Goal: Task Accomplishment & Management: Manage account settings

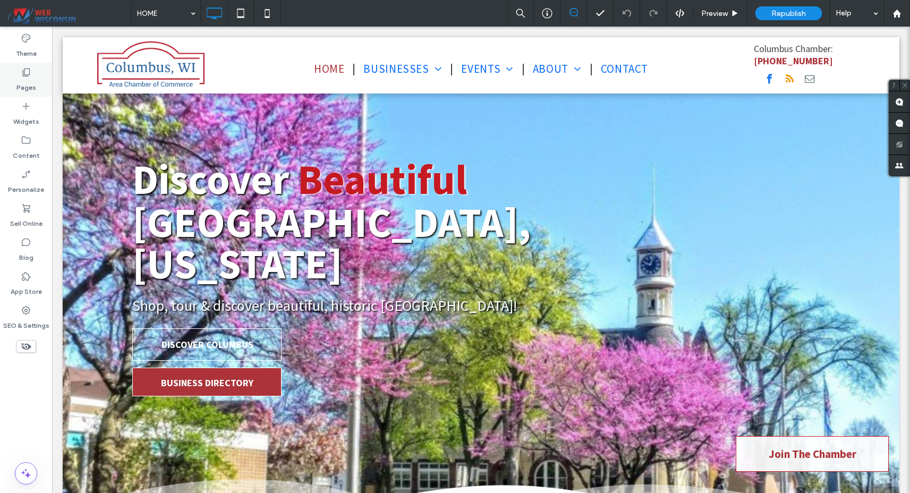
click at [26, 87] on label "Pages" at bounding box center [26, 85] width 20 height 15
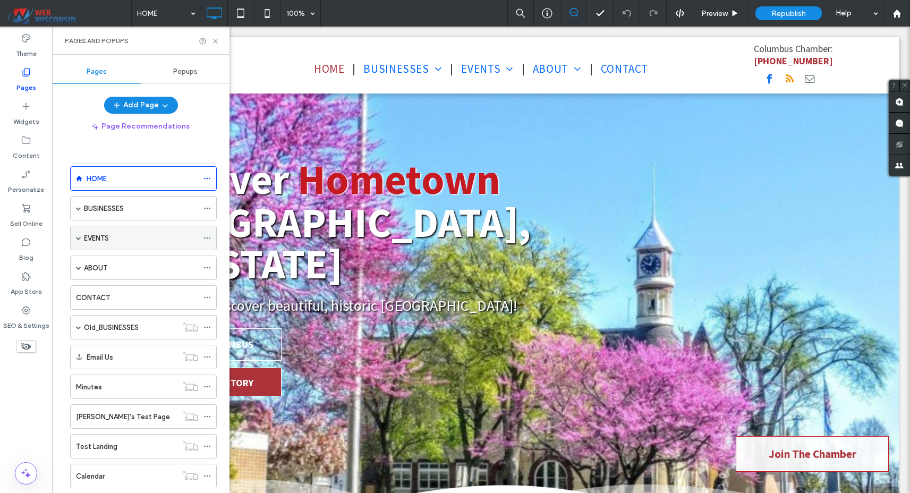
click at [79, 237] on span at bounding box center [78, 237] width 5 height 5
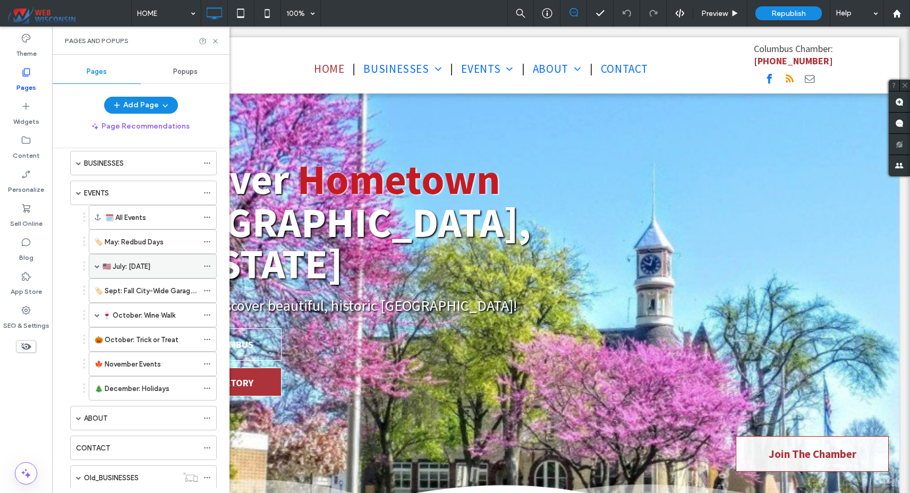
scroll to position [63, 0]
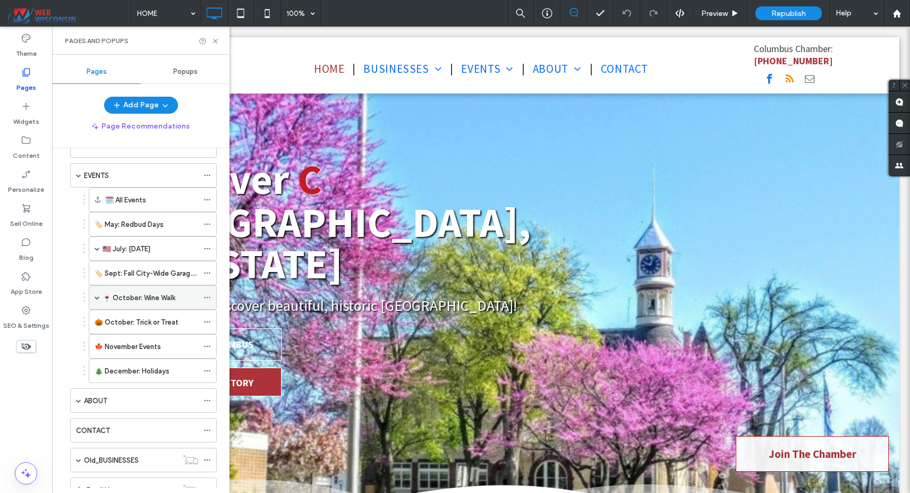
click at [96, 297] on span at bounding box center [97, 297] width 5 height 5
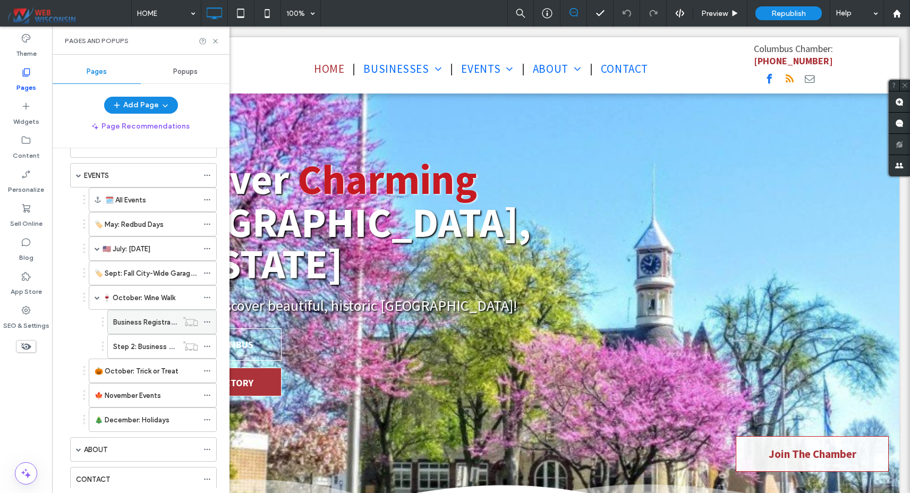
click at [167, 323] on label "Business Registration: [DATE][DATE]" at bounding box center [171, 322] width 117 height 19
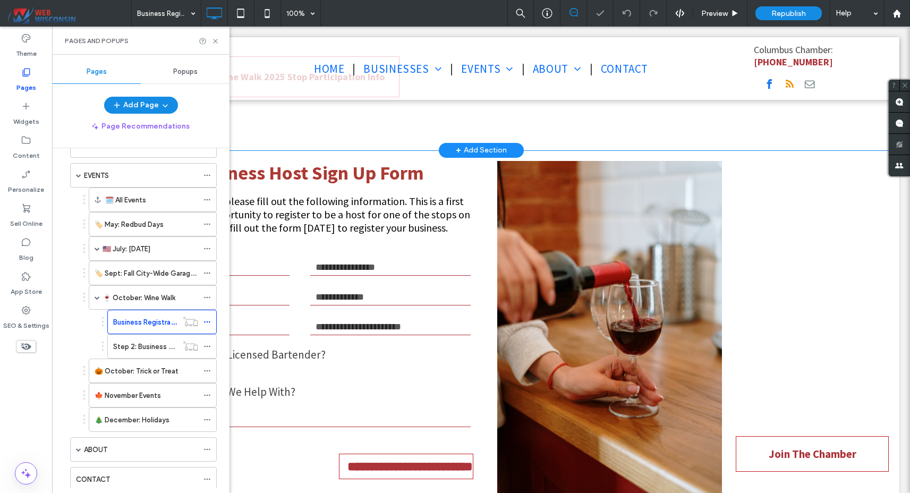
scroll to position [608, 0]
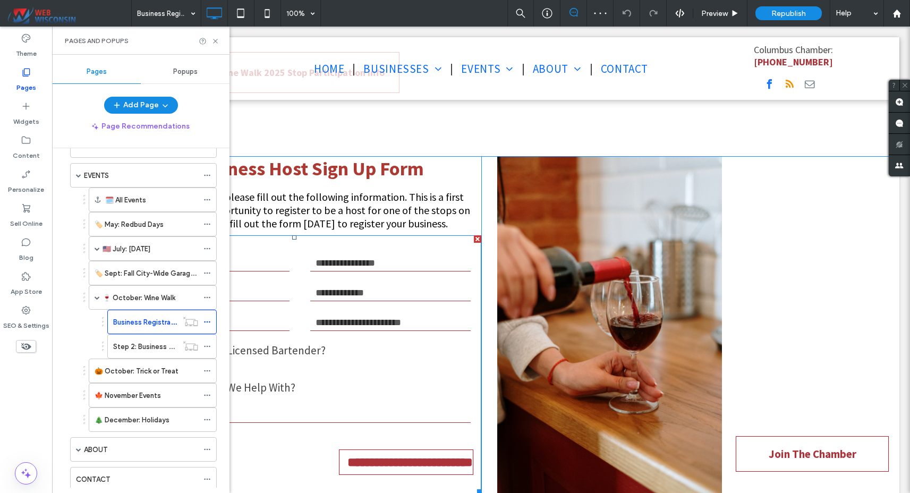
click at [377, 295] on input "email" at bounding box center [390, 293] width 160 height 16
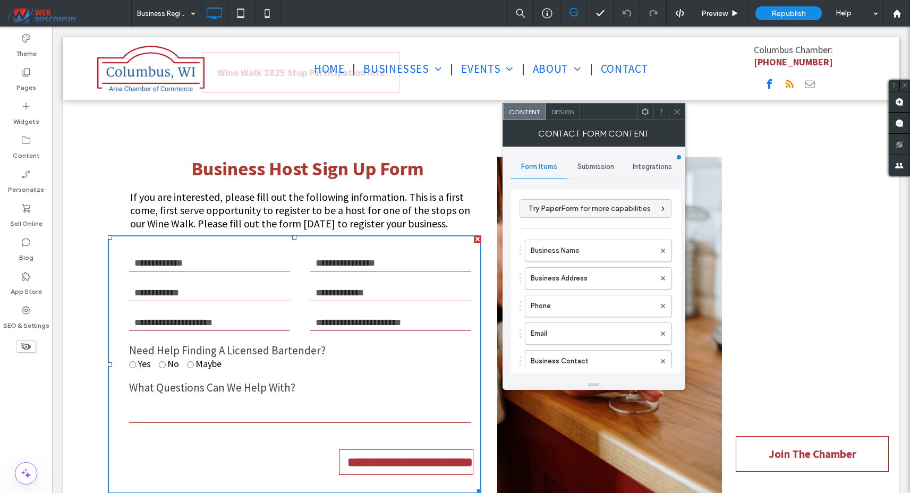
click at [644, 167] on span "Integrations" at bounding box center [652, 167] width 39 height 9
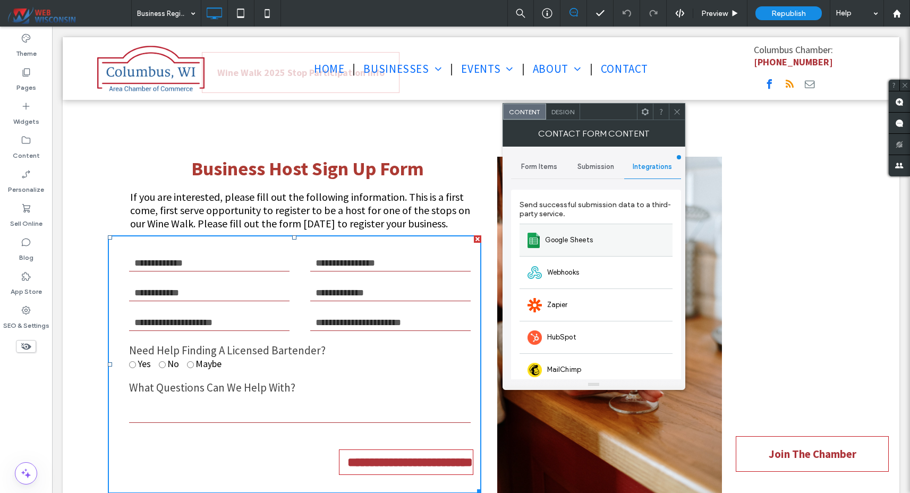
click at [596, 241] on div "Google Sheets" at bounding box center [596, 240] width 153 height 32
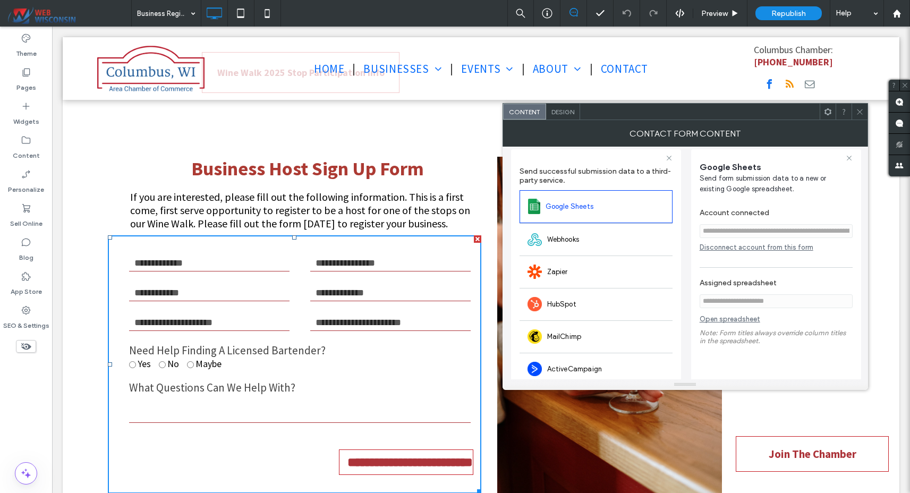
scroll to position [54, 0]
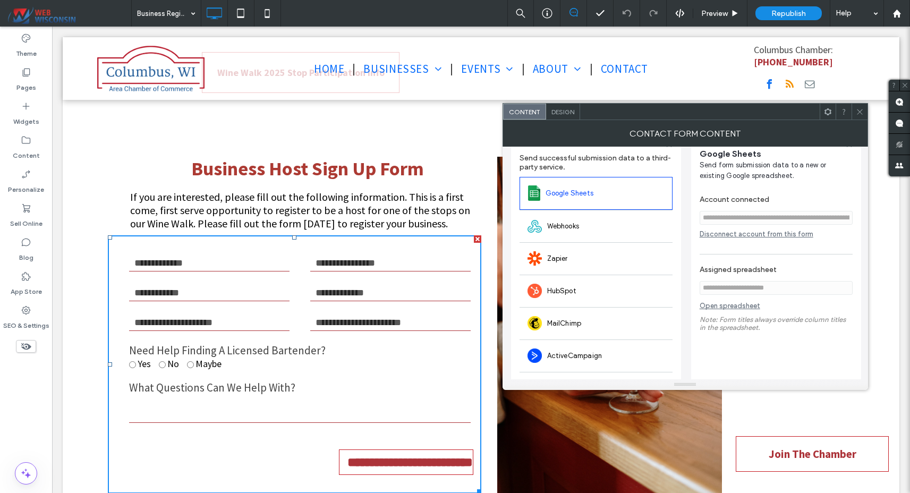
click at [743, 308] on link "Open spreadsheet" at bounding box center [730, 308] width 61 height 13
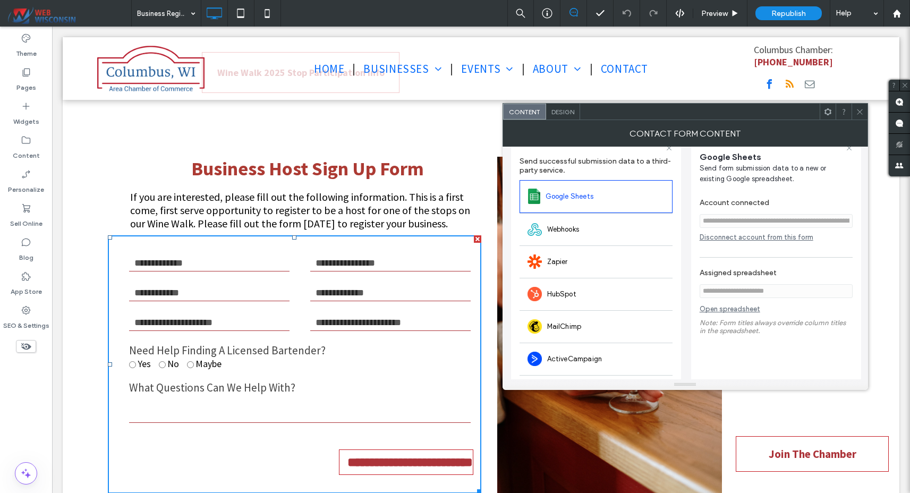
click at [748, 237] on div "Disconnect account from this form" at bounding box center [776, 237] width 153 height 8
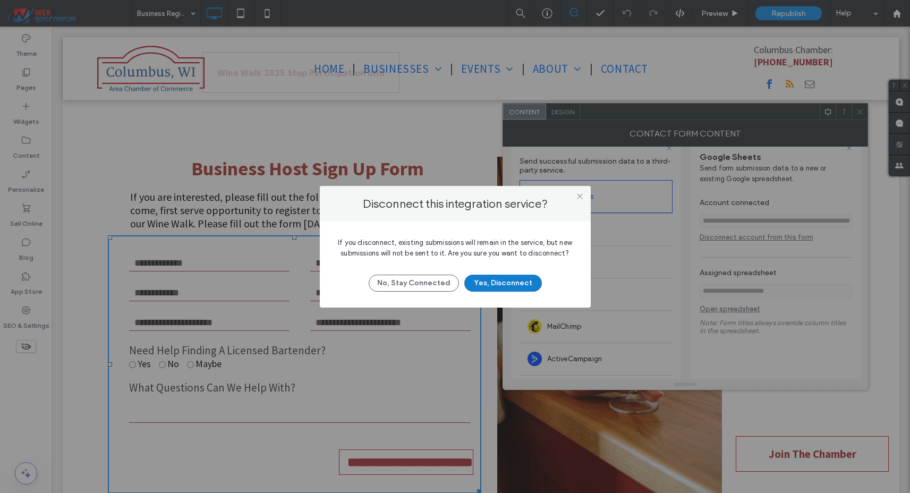
click at [504, 285] on button "Yes, Disconnect" at bounding box center [503, 283] width 78 height 17
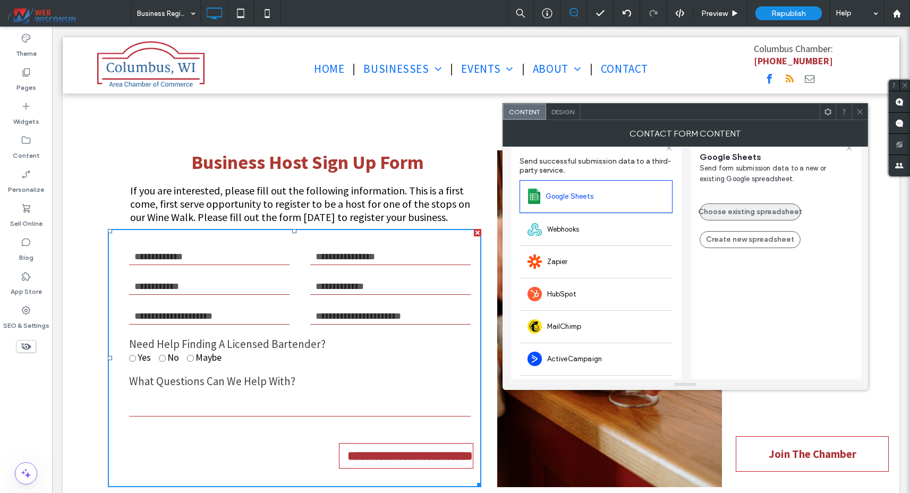
click at [766, 210] on button "Choose existing spreadsheet" at bounding box center [750, 211] width 101 height 17
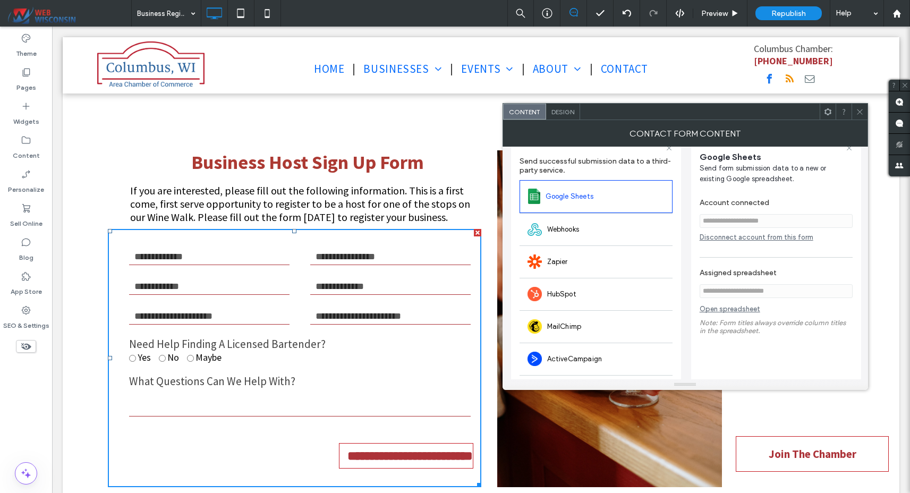
click at [857, 114] on icon at bounding box center [860, 112] width 8 height 8
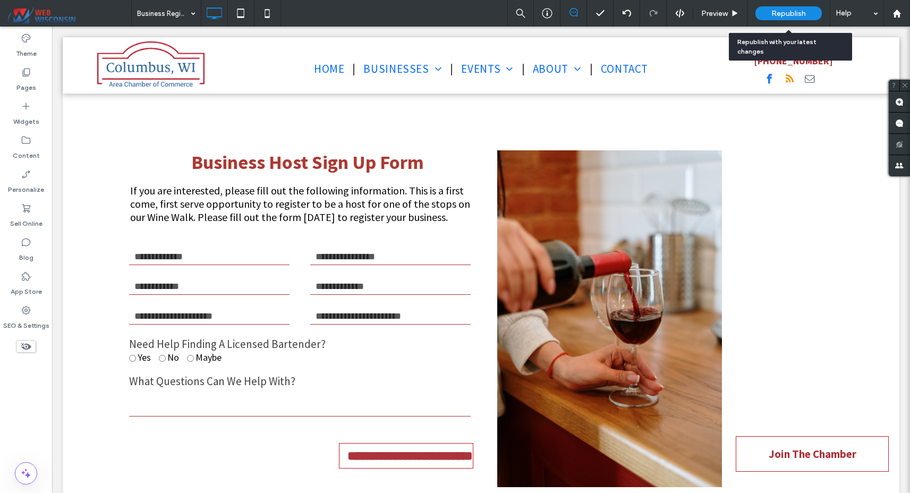
click at [802, 13] on span "Republish" at bounding box center [788, 13] width 35 height 9
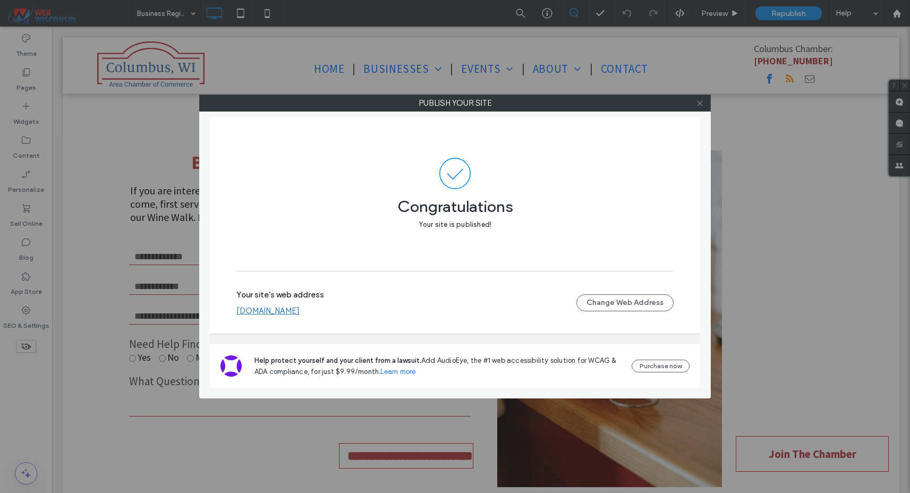
click at [698, 103] on icon at bounding box center [700, 103] width 8 height 8
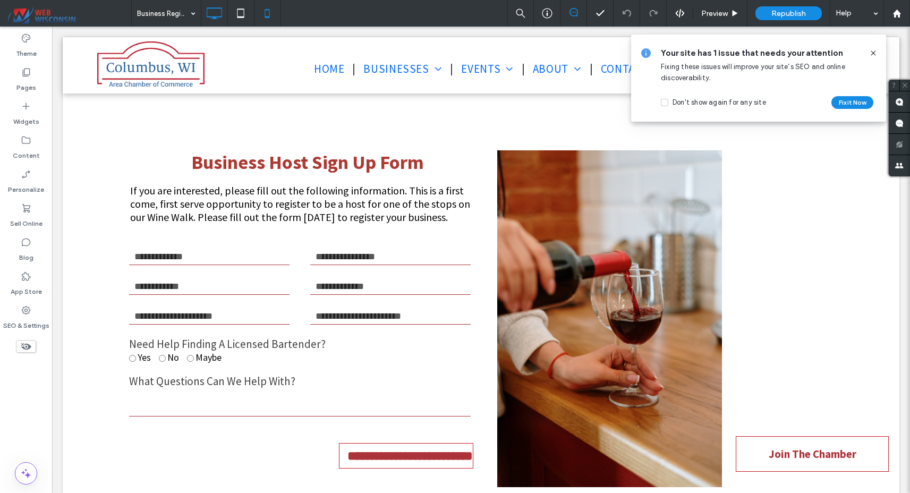
click at [271, 19] on icon at bounding box center [267, 13] width 21 height 21
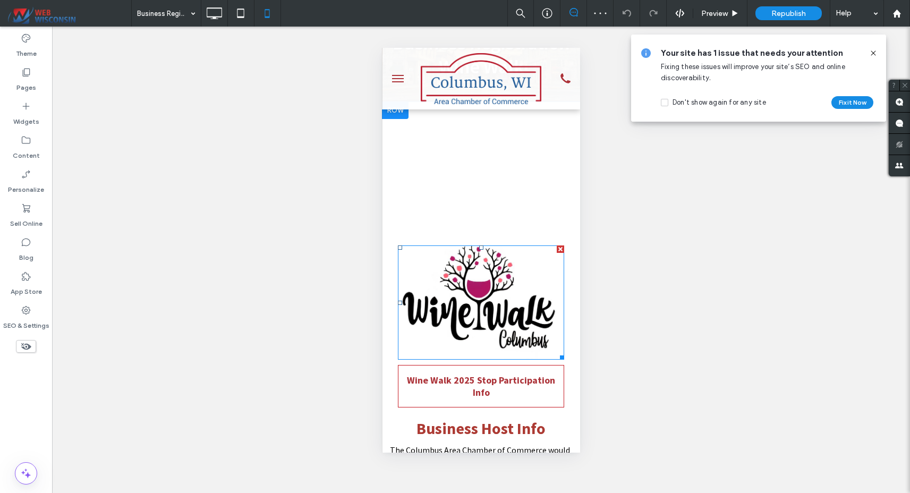
scroll to position [96, 0]
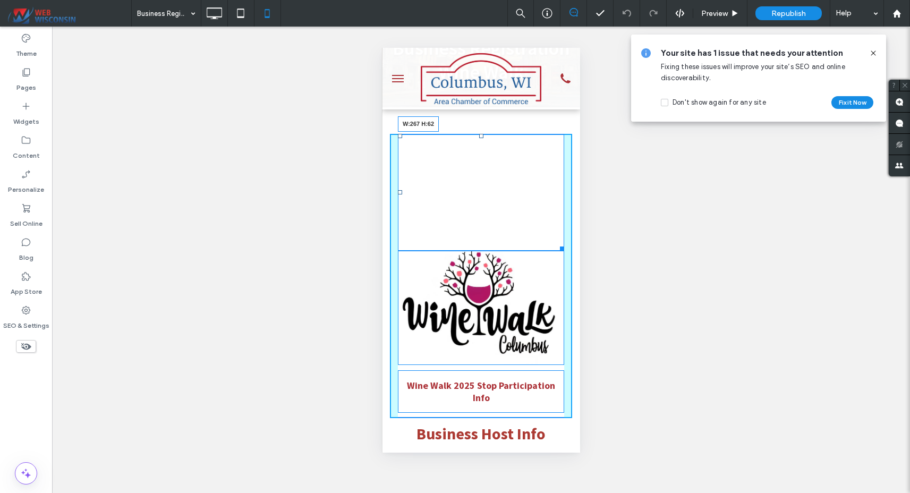
drag, startPoint x: 562, startPoint y: 245, endPoint x: 548, endPoint y: 159, distance: 87.6
click at [556, 243] on div at bounding box center [560, 247] width 8 height 8
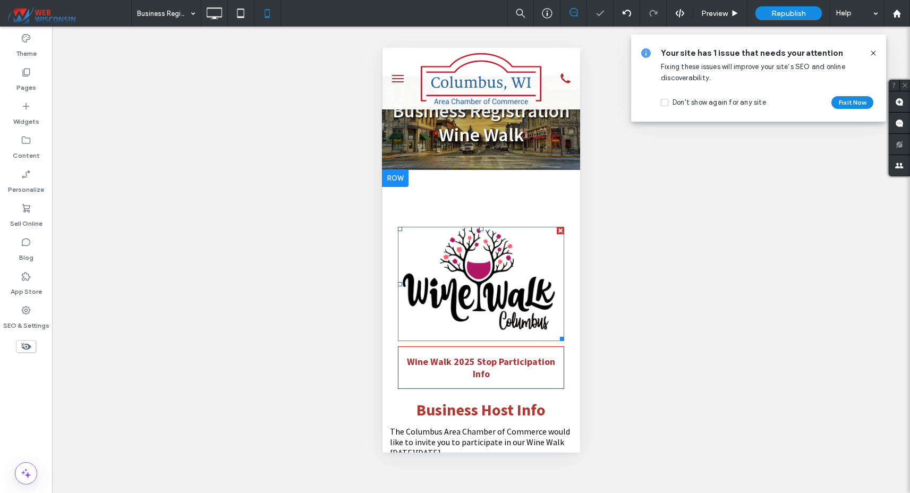
scroll to position [20, 0]
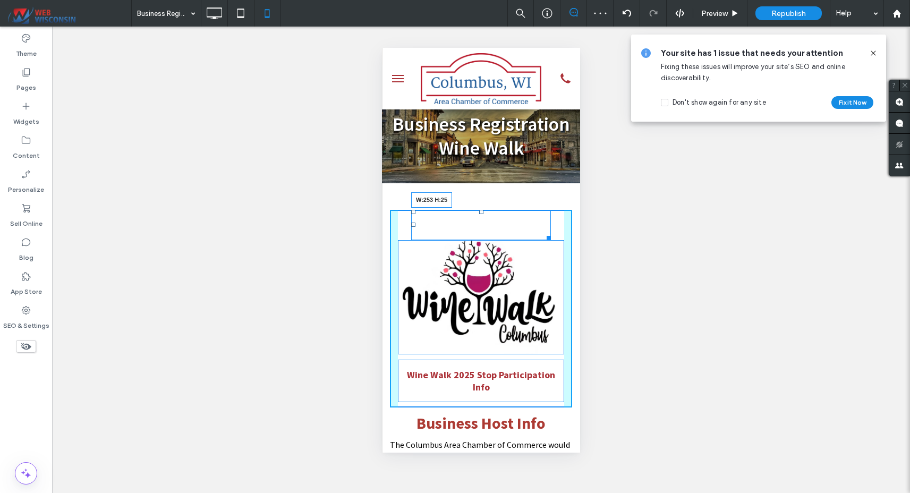
drag, startPoint x: 546, startPoint y: 235, endPoint x: 544, endPoint y: 215, distance: 20.4
click at [544, 232] on div at bounding box center [547, 236] width 8 height 8
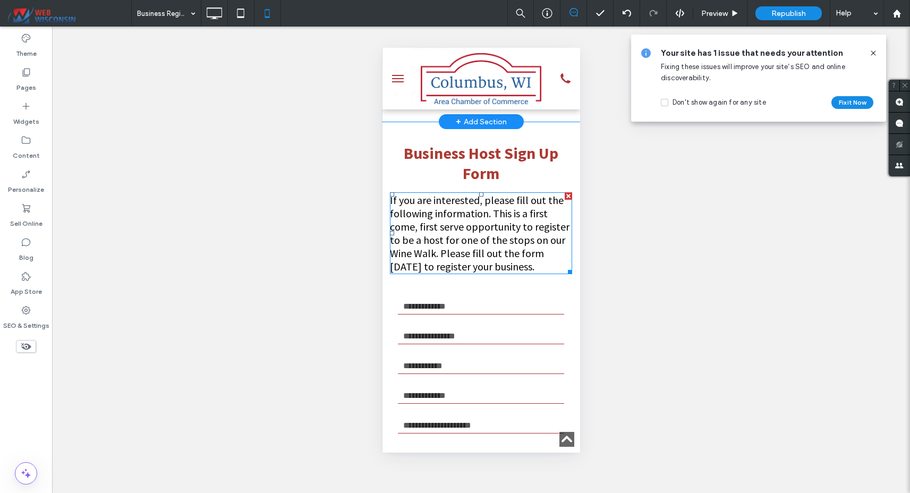
scroll to position [496, 0]
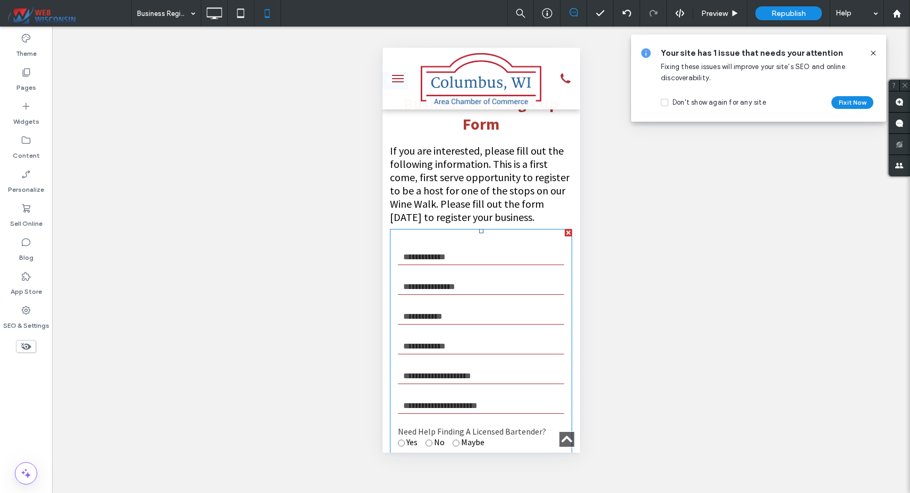
click at [527, 288] on form "**********" at bounding box center [481, 395] width 182 height 332
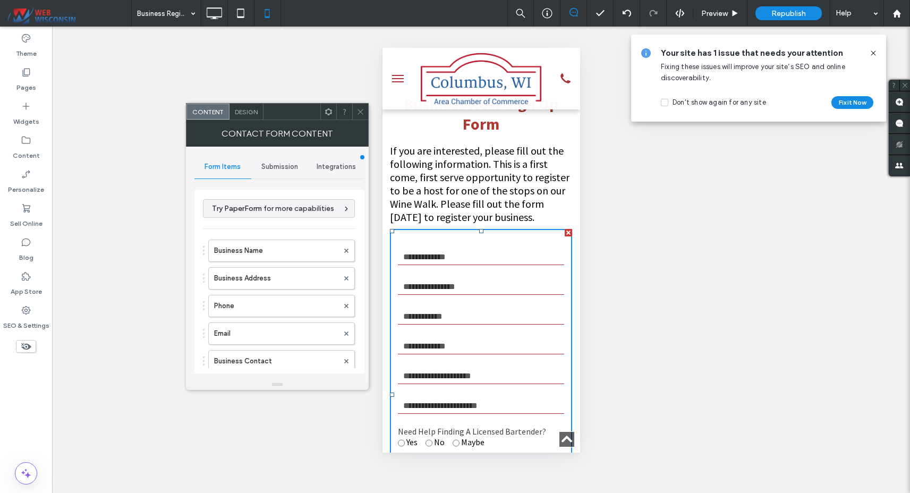
click at [330, 169] on span "Integrations" at bounding box center [336, 167] width 39 height 9
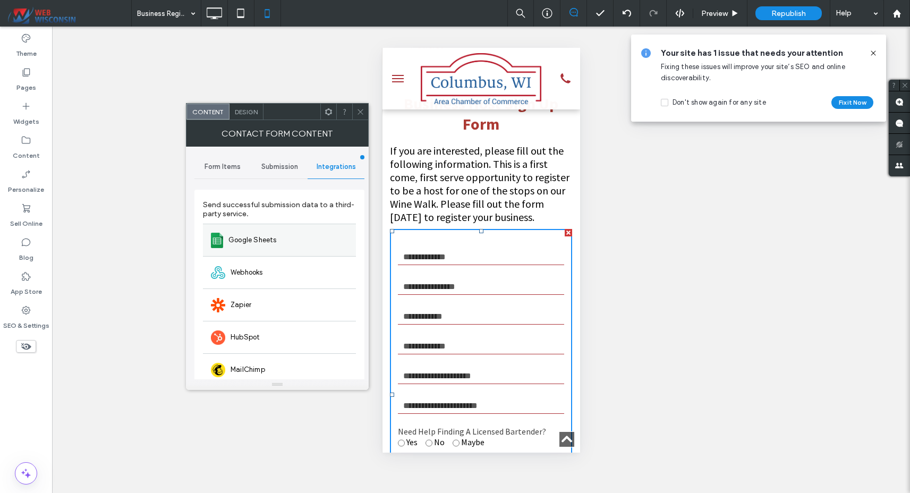
click at [286, 237] on div "Google Sheets" at bounding box center [279, 240] width 153 height 32
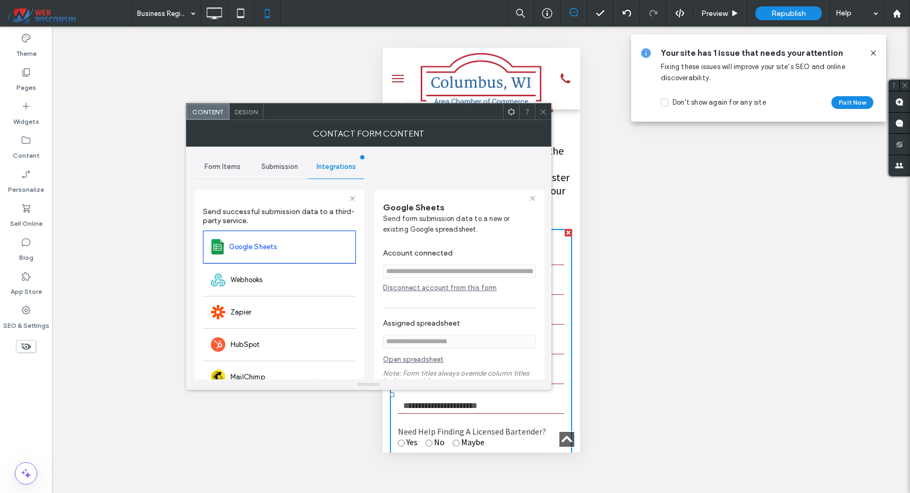
scroll to position [3, 0]
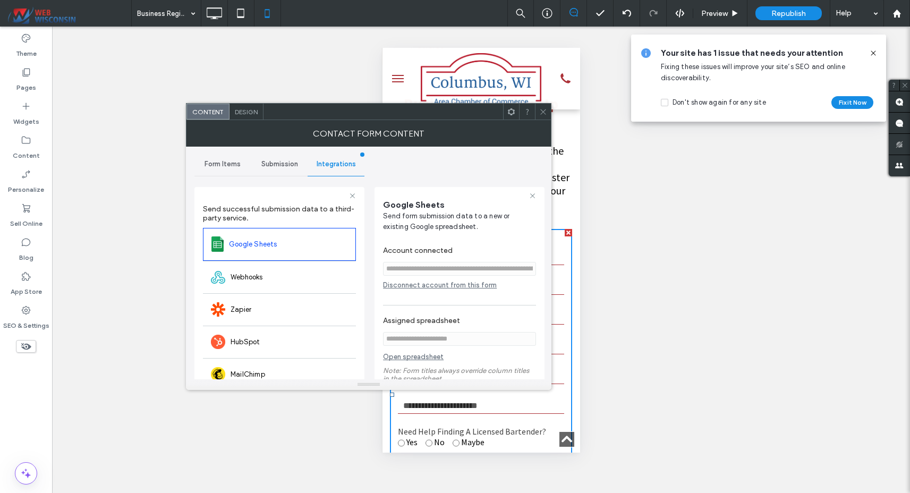
click at [545, 111] on icon at bounding box center [543, 112] width 8 height 8
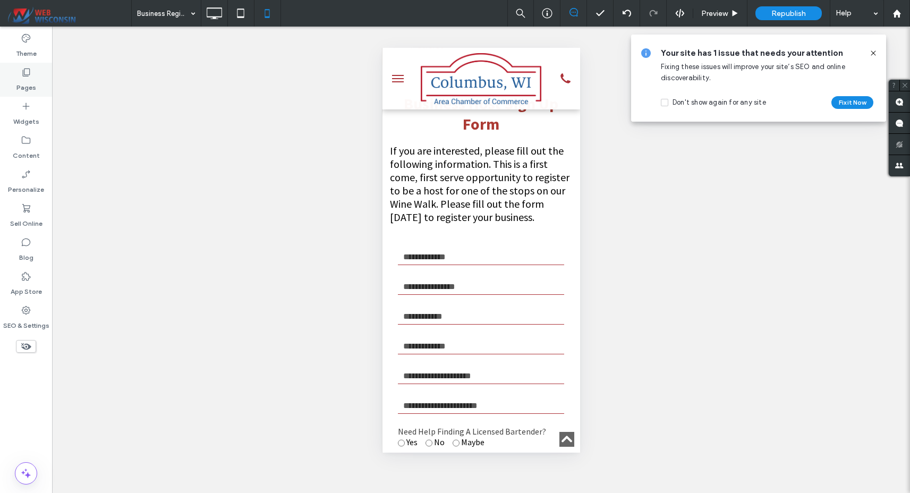
click at [33, 82] on label "Pages" at bounding box center [26, 85] width 20 height 15
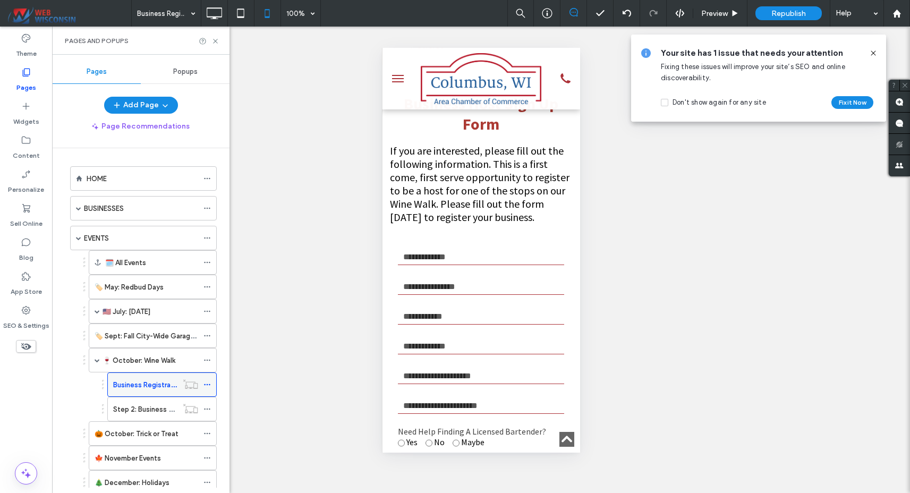
click at [208, 385] on icon at bounding box center [206, 384] width 7 height 7
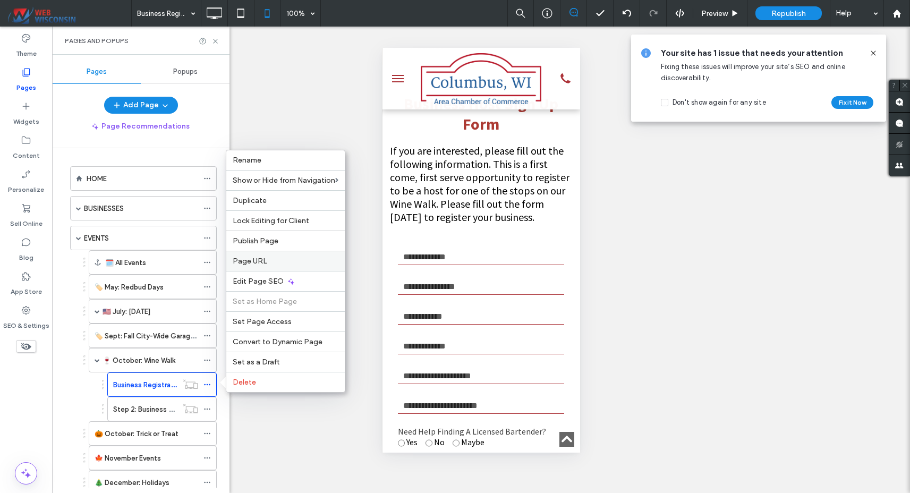
click at [270, 264] on label "Page URL" at bounding box center [286, 261] width 106 height 9
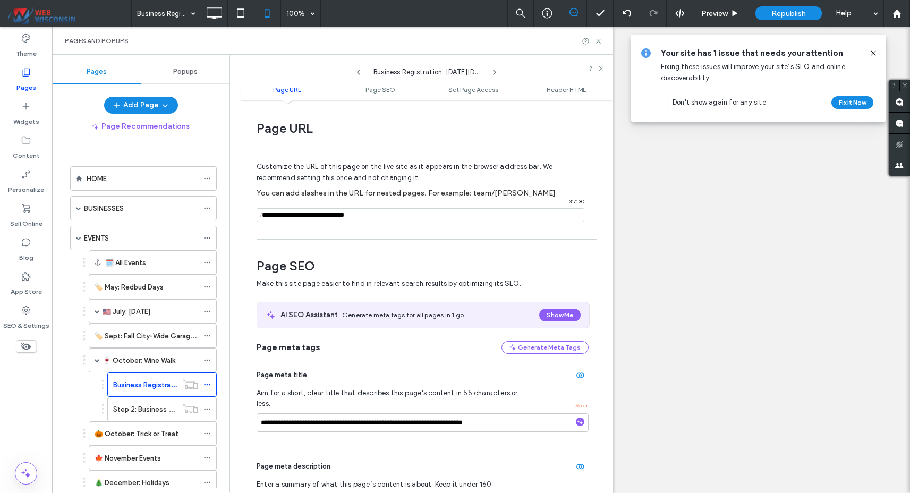
scroll to position [5, 0]
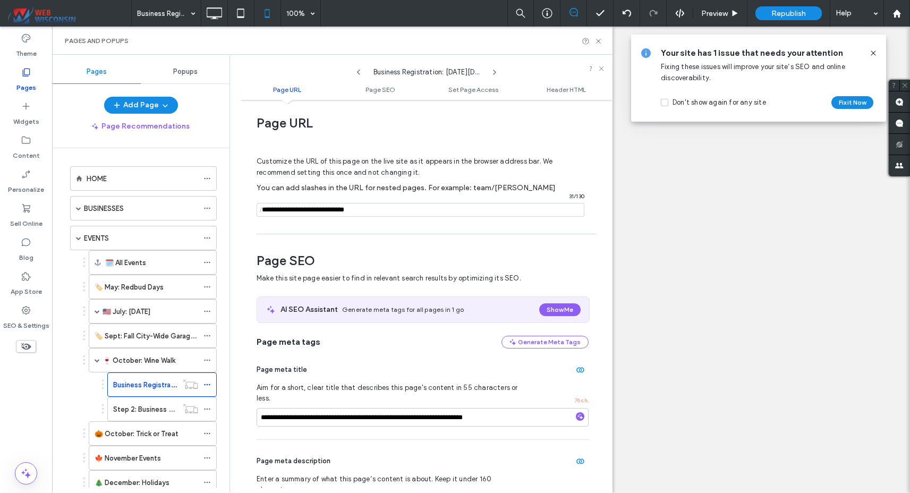
click at [352, 209] on input "notEmpty" at bounding box center [421, 210] width 328 height 14
click at [597, 38] on icon at bounding box center [599, 41] width 8 height 8
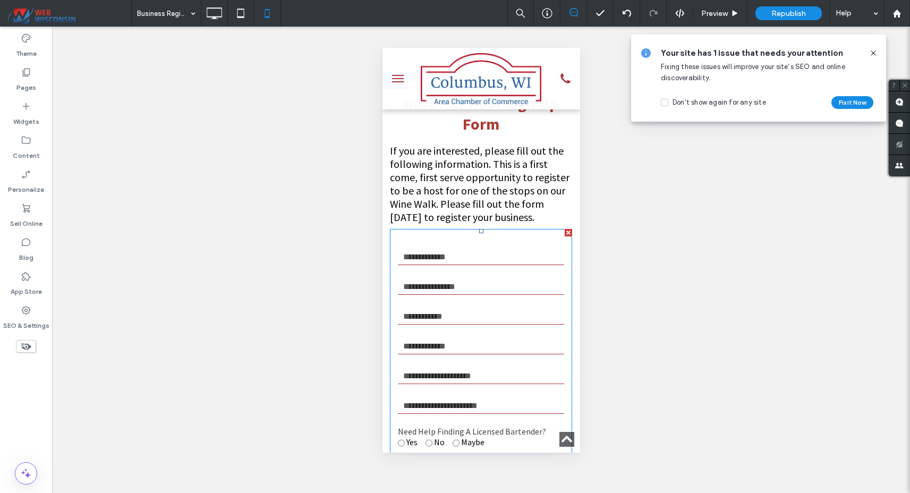
click at [487, 256] on form "**********" at bounding box center [481, 395] width 182 height 332
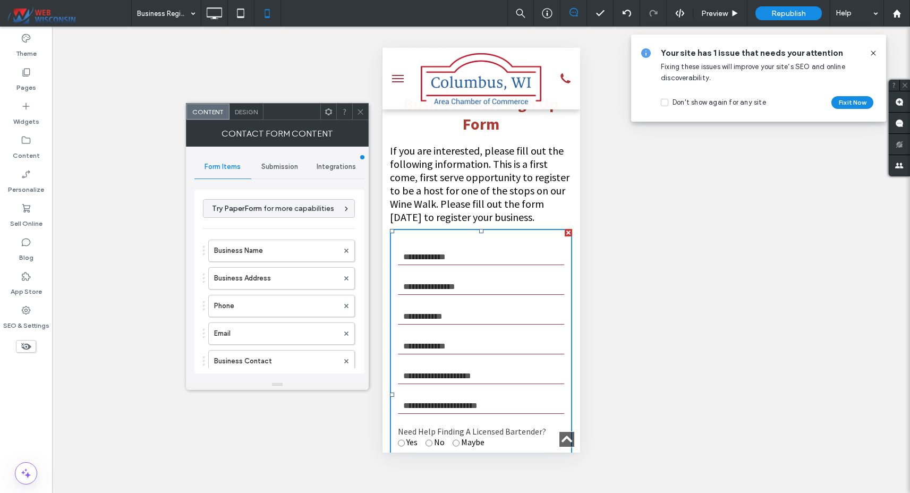
click at [279, 171] on div "Submission" at bounding box center [279, 166] width 57 height 23
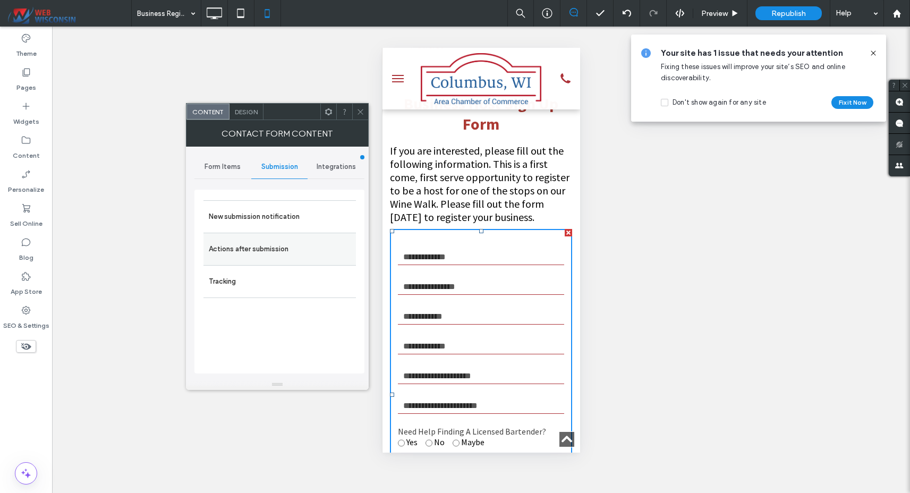
click at [281, 233] on div "Actions after submission" at bounding box center [279, 249] width 152 height 32
click at [278, 217] on label "New submission notification" at bounding box center [280, 216] width 142 height 21
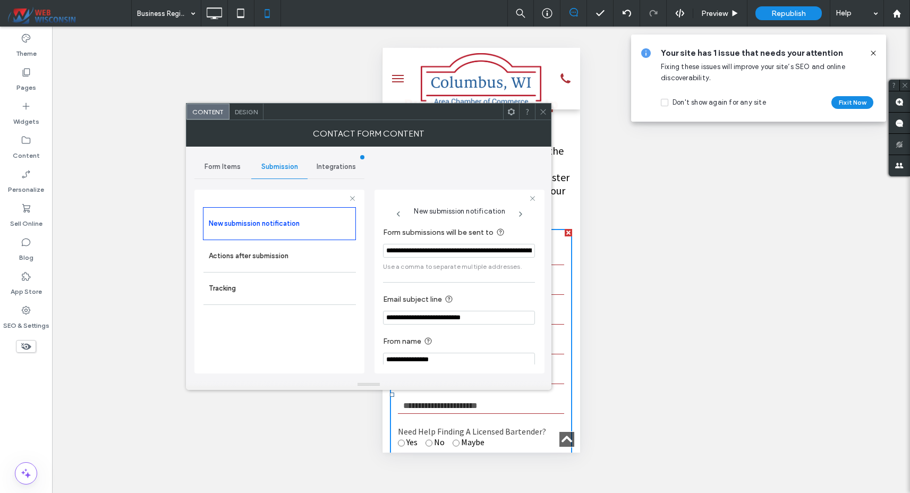
scroll to position [0, 207]
drag, startPoint x: 449, startPoint y: 249, endPoint x: 605, endPoint y: 231, distance: 156.7
click at [605, 231] on body ".wqwq-1{fill:#231f20;} .cls-1q, .cls-2q { fill-rule: evenodd; } .cls-2q { fill:…" at bounding box center [455, 246] width 910 height 493
click at [545, 113] on icon at bounding box center [543, 112] width 8 height 8
